Goal: Obtain resource: Obtain resource

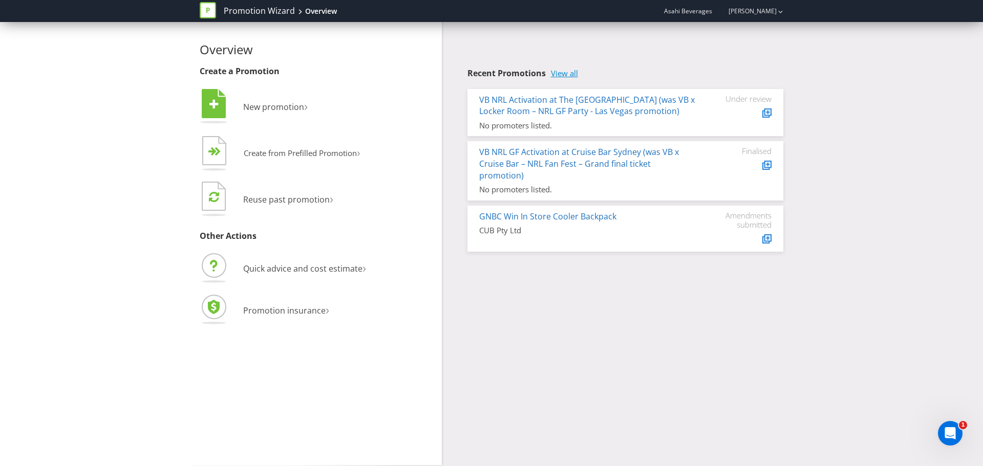
click at [554, 74] on link "View all" at bounding box center [564, 73] width 27 height 9
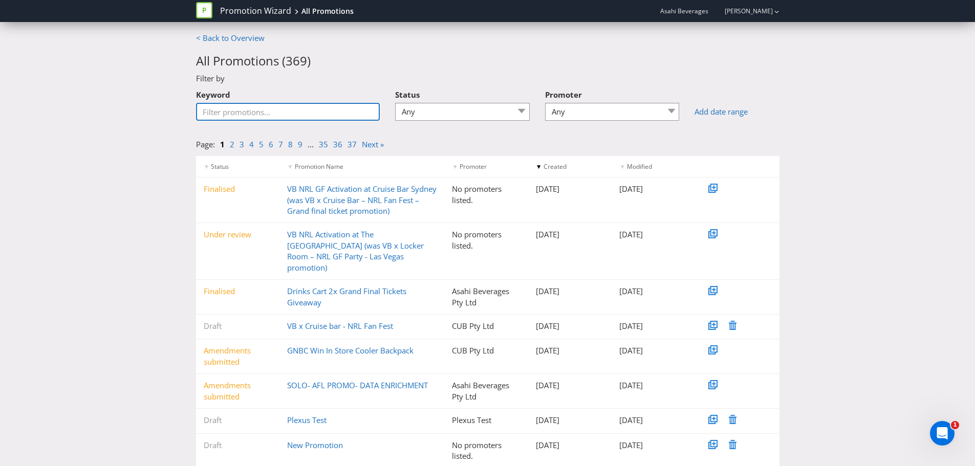
click at [322, 110] on input "Keyword" at bounding box center [288, 112] width 184 height 18
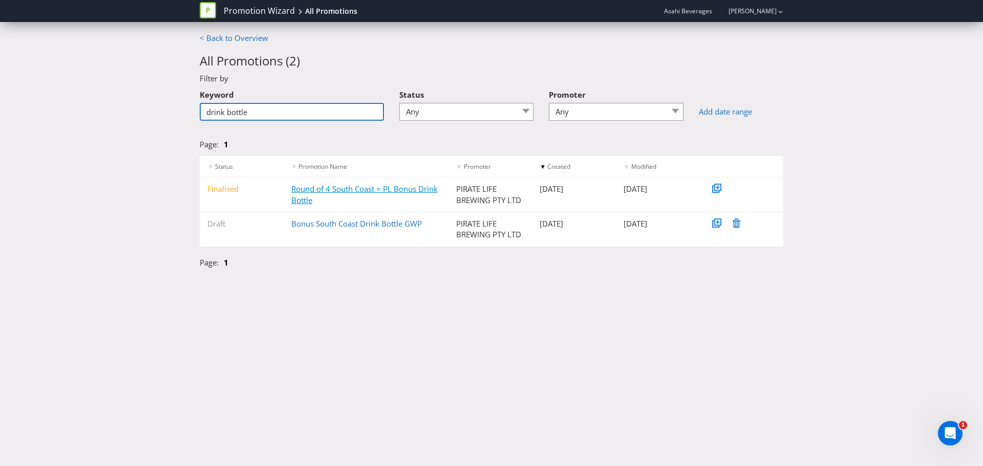
type input "drink bottle"
click at [374, 186] on link "Round of 4 South Coast = PL Bonus Drink Bottle" at bounding box center [364, 194] width 146 height 21
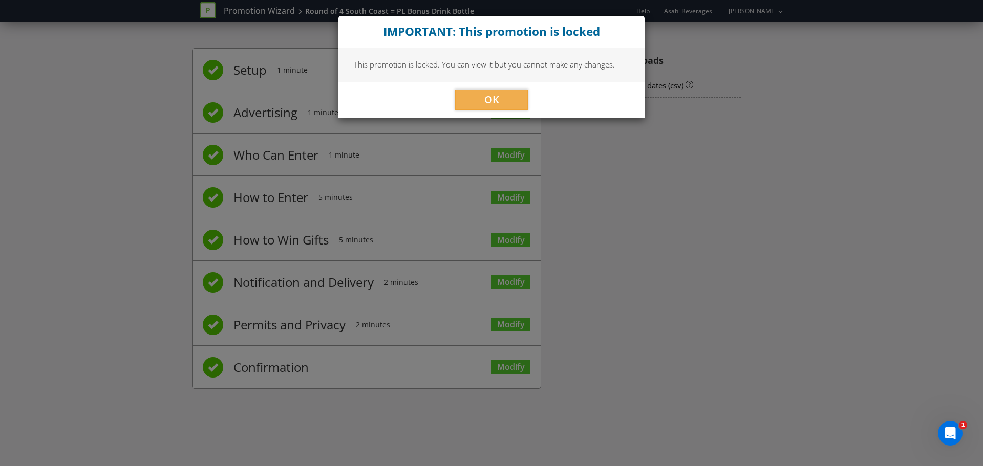
click at [480, 89] on div "OK" at bounding box center [491, 100] width 306 height 36
click at [479, 96] on button "OK" at bounding box center [491, 100] width 73 height 20
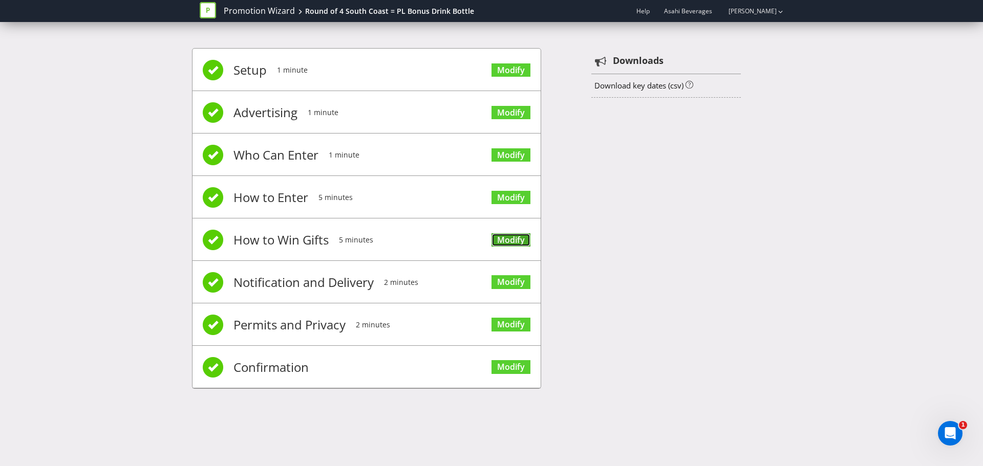
click at [496, 244] on link "Modify" at bounding box center [510, 240] width 39 height 14
